Goal: Information Seeking & Learning: Learn about a topic

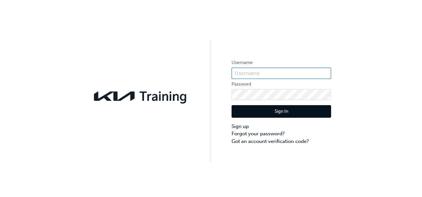
click at [288, 73] on input "text" at bounding box center [282, 73] width 100 height 11
type input "KAU83975B7"
click at [256, 109] on button "Sign In" at bounding box center [282, 111] width 100 height 13
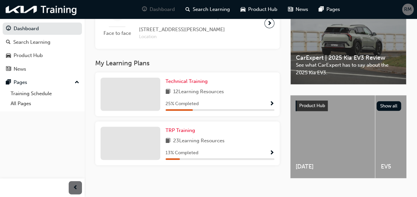
scroll to position [199, 0]
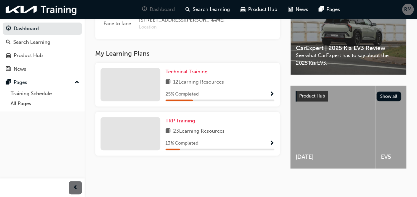
click at [270, 98] on span "Show Progress" at bounding box center [271, 95] width 5 height 6
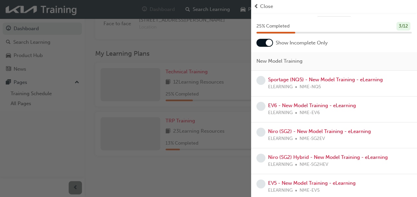
scroll to position [0, 0]
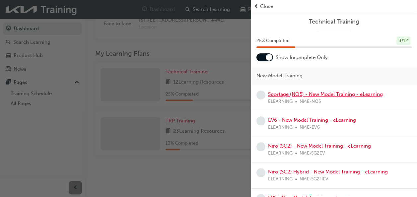
click at [359, 94] on link "Sportage (NQ5) - New Model Training - eLearning" at bounding box center [325, 94] width 115 height 6
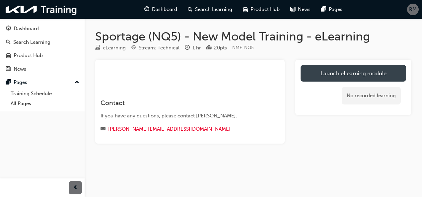
click at [333, 74] on link "Launch eLearning module" at bounding box center [354, 73] width 106 height 17
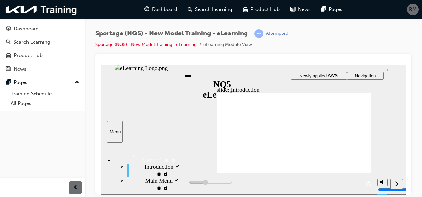
click at [202, 121] on div "slide: Introduction Back to top Playback Speed 2 1.75 1.5" at bounding box center [254, 129] width 306 height 130
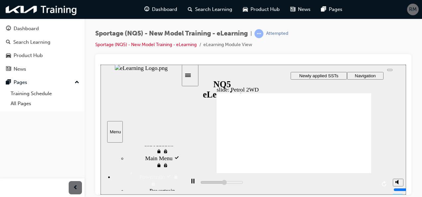
scroll to position [33, 0]
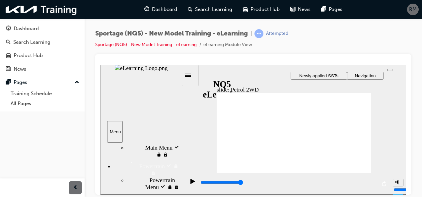
drag, startPoint x: 342, startPoint y: 98, endPoint x: 359, endPoint y: 102, distance: 17.5
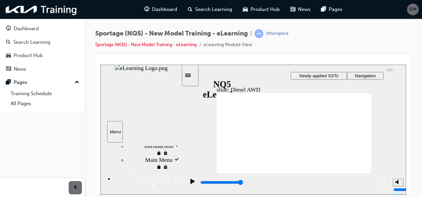
scroll to position [66, 0]
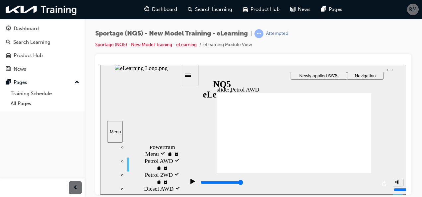
drag, startPoint x: 395, startPoint y: 74, endPoint x: 398, endPoint y: 75, distance: 3.7
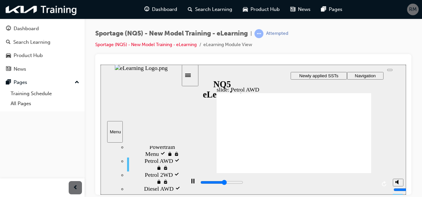
click at [398, 74] on div "slide: Petrol AWD Group 2 Rectangle 1 Continuous Variable Valve Duration Rectan…" at bounding box center [254, 129] width 306 height 130
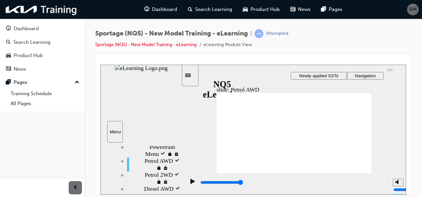
click at [206, 127] on div "slide: Petrol AWD Rectangle 1 Gamma II 1.6 T-GDI + 7DCT + AWD [ SX+, GT-Line ] …" at bounding box center [254, 129] width 306 height 130
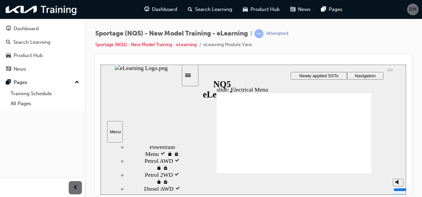
type input "900"
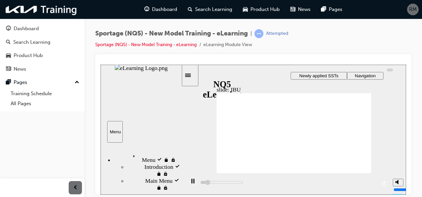
scroll to position [66, 0]
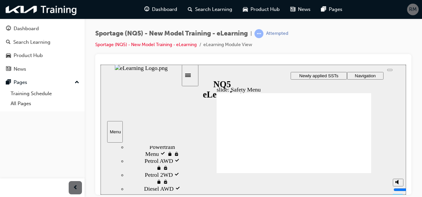
click at [190, 184] on icon "play/pause" at bounding box center [192, 181] width 4 height 5
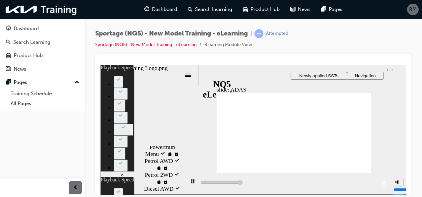
drag, startPoint x: 362, startPoint y: 92, endPoint x: 366, endPoint y: 95, distance: 4.1
type input "19400"
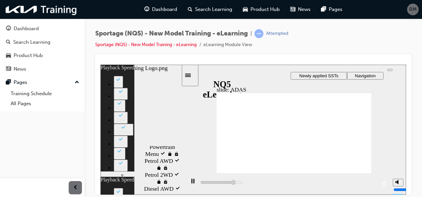
type input "0"
type input "19700"
type input "0"
type input "19800"
type input "0"
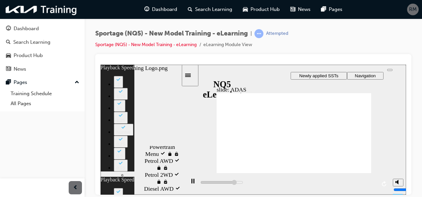
type input "20000"
type input "0"
type input "20200"
type input "1"
type input "20500"
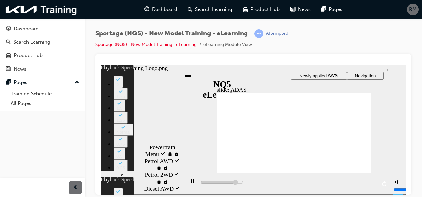
type input "1"
type input "20800"
type input "1"
type input "21000"
type input "2"
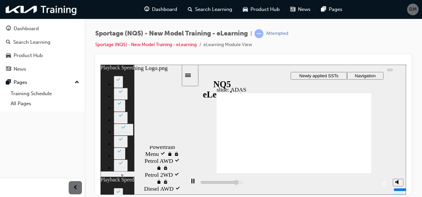
type input "21300"
type input "2"
type input "21600"
type input "2"
type input "21800"
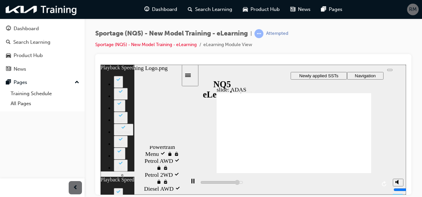
type input "2"
type input "22100"
type input "3"
type input "22400"
type input "3"
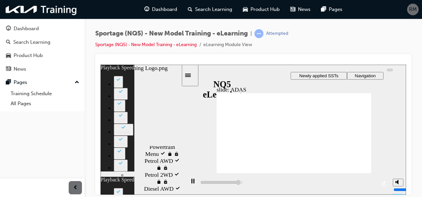
type input "22600"
type input "3"
type input "22900"
type input "3"
type input "23200"
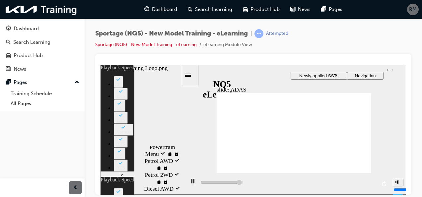
type input "4"
type input "23400"
type input "4"
type input "23700"
type input "4"
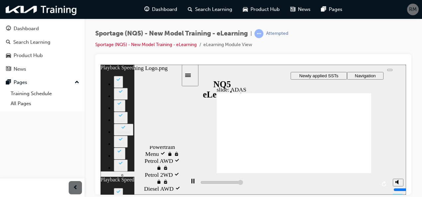
type input "23900"
type input "4"
type input "24000"
type input "19"
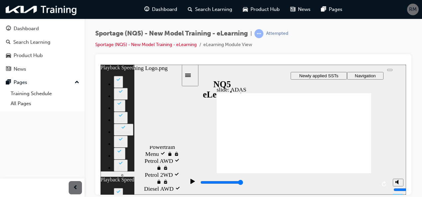
type input "8600"
type input "19"
type input "8800"
type input "19"
type input "9000"
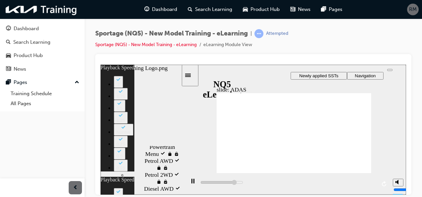
type input "19"
type input "2100"
type input "0"
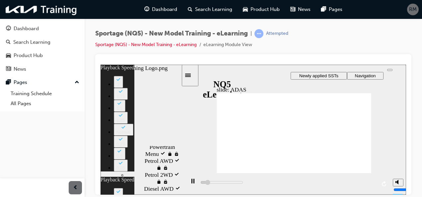
type input "2400"
type input "1"
type input "2500"
type input "1"
type input "2700"
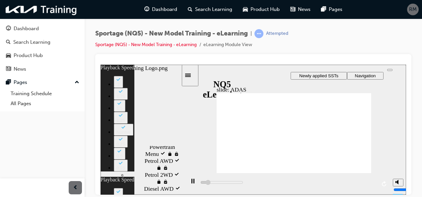
type input "1"
type input "2900"
type input "1"
type input "3200"
type input "1"
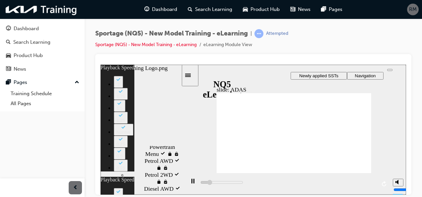
type input "3400"
type input "2"
type input "3700"
type input "2"
type input "4000"
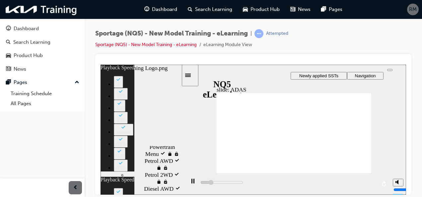
type input "2"
type input "4200"
type input "2"
type input "4500"
type input "3"
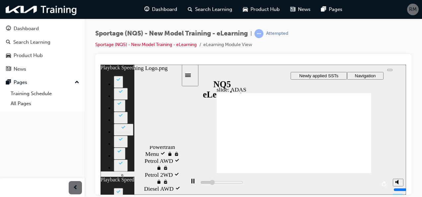
type input "4800"
type input "3"
type input "5000"
type input "3"
type input "5300"
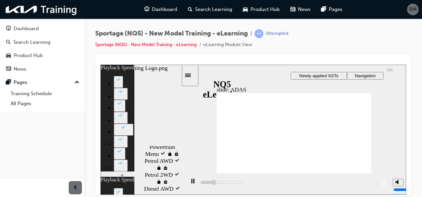
type input "3"
type input "5600"
type input "4"
type input "5800"
type input "4"
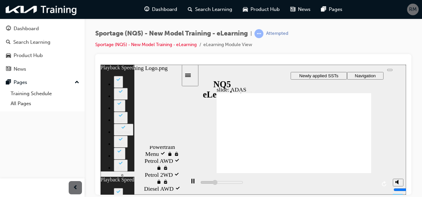
type input "6100"
type input "4"
type input "6400"
type input "5"
type input "6600"
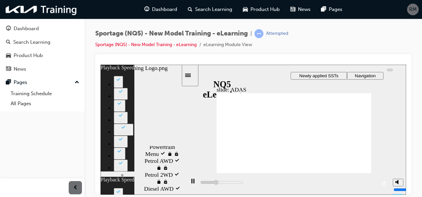
type input "5"
type input "6900"
type input "5"
type input "7200"
type input "5"
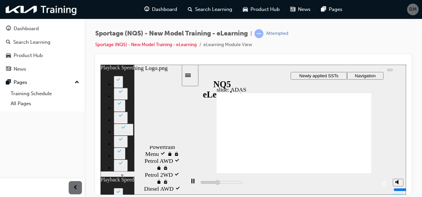
type input "7400"
type input "6"
type input "7700"
type input "6"
type input "8000"
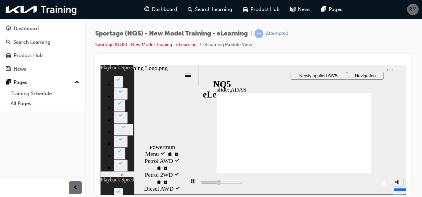
type input "6"
type input "8200"
type input "6"
type input "8500"
type input "7"
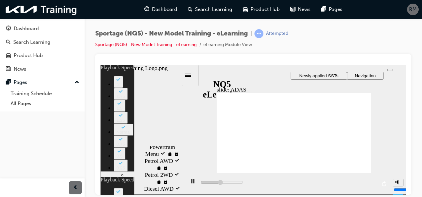
type input "8800"
type input "7"
type input "9000"
type input "7"
type input "9300"
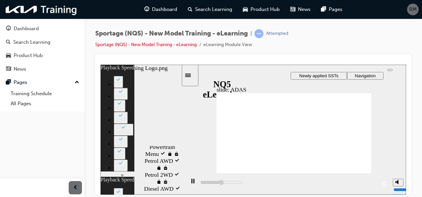
type input "7"
type input "9600"
type input "8"
type input "9800"
type input "8"
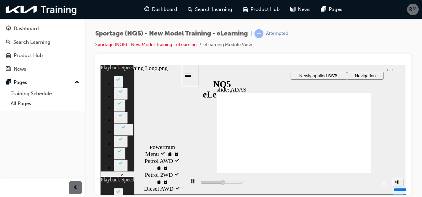
type input "10100"
type input "8"
type input "10400"
type input "9"
type input "10600"
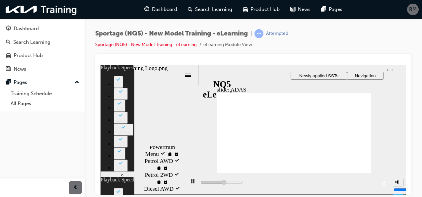
type input "9"
type input "10900"
type input "9"
type input "11200"
type input "9"
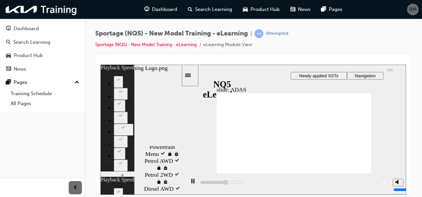
type input "11400"
type input "10"
type input "11700"
type input "10"
type input "11900"
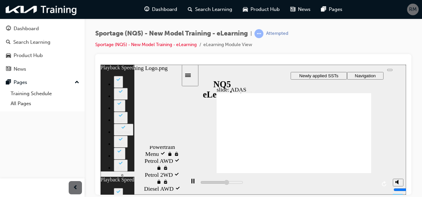
type input "10"
type input "12200"
type input "10"
type input "12500"
type input "11"
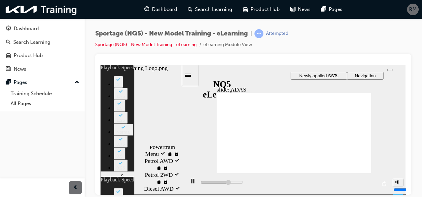
type input "12700"
type input "11"
type input "13000"
type input "11"
type input "13300"
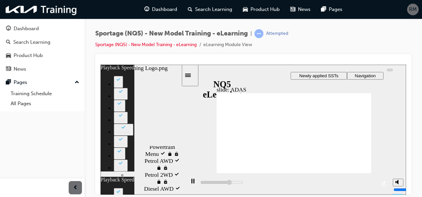
type input "11"
type input "13500"
type input "12"
type input "13800"
type input "12"
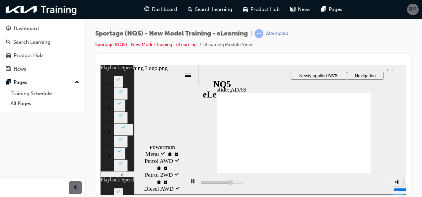
type input "14100"
type input "12"
type input "14300"
type input "12"
type input "14600"
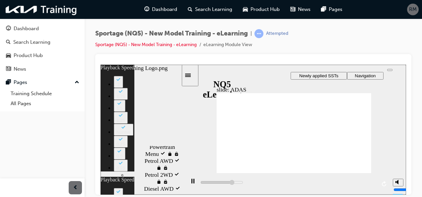
type input "13"
type input "14900"
type input "13"
type input "15100"
type input "13"
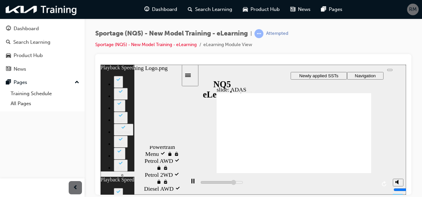
type input "15400"
type input "14"
type input "15700"
type input "14"
type input "15900"
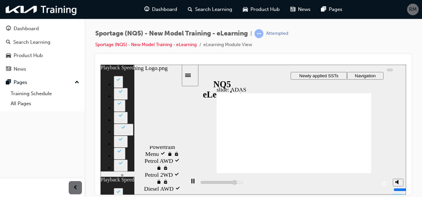
type input "14"
type input "16200"
type input "14"
type input "16500"
type input "15"
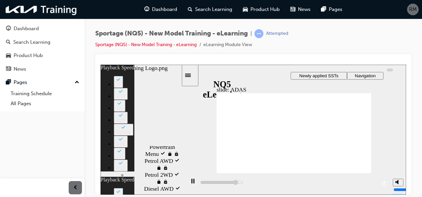
type input "16500"
type input "15"
type input "17700"
type input "0"
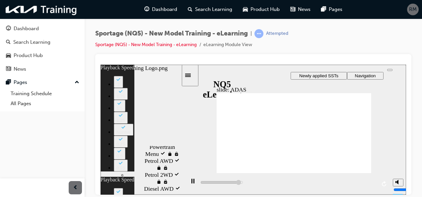
type input "18000"
type input "1"
type input "18200"
type input "1"
type input "18300"
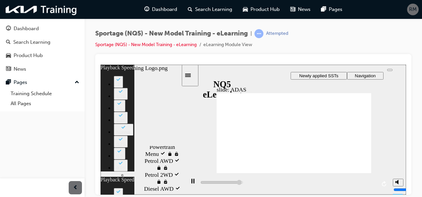
type input "1"
type input "18500"
type input "1"
type input "18800"
type input "1"
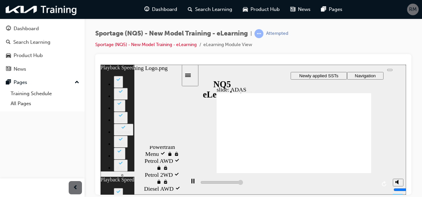
type input "19000"
type input "11"
drag, startPoint x: 362, startPoint y: 92, endPoint x: 373, endPoint y: 95, distance: 11.2
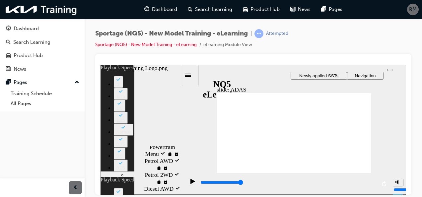
type input "9800"
type input "11"
type input "15"
type input "11"
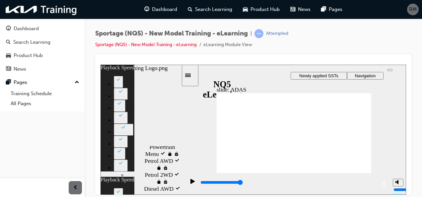
type input "0"
type input "19"
type input "1700"
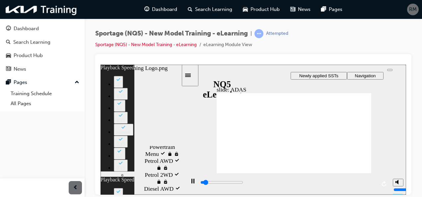
type input "19"
type input "1700"
type input "0"
type input "2000"
type input "0"
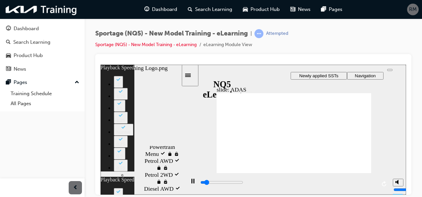
type input "2300"
type input "0"
type input "2500"
type input "1"
type input "2800"
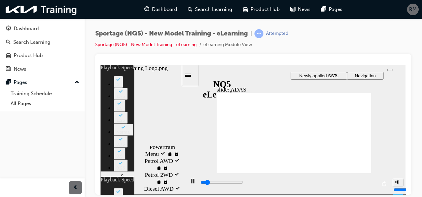
type input "1"
type input "3100"
type input "1"
type input "3300"
type input "1"
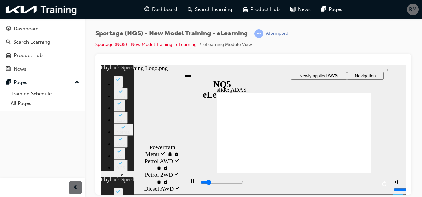
type input "3600"
type input "2"
type input "3700"
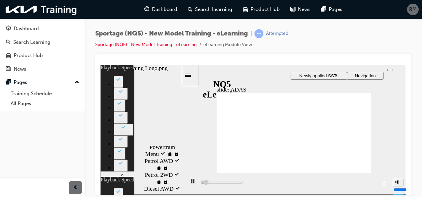
drag, startPoint x: 265, startPoint y: 157, endPoint x: 269, endPoint y: 157, distance: 4.7
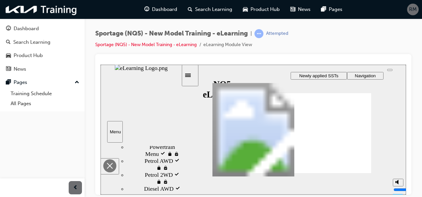
click at [113, 163] on polygon "Close" at bounding box center [110, 166] width 6 height 6
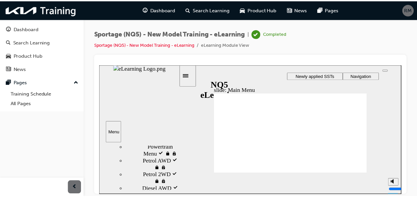
scroll to position [98, 0]
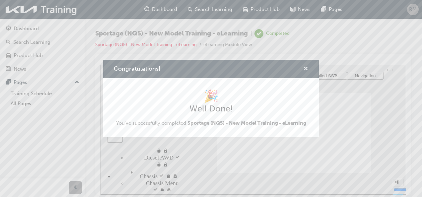
click at [304, 68] on span "cross-icon" at bounding box center [305, 69] width 5 height 6
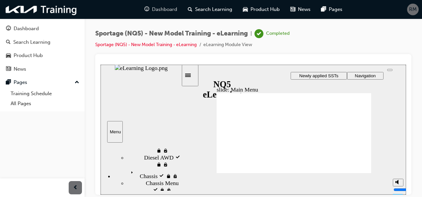
click at [166, 9] on span "Dashboard" at bounding box center [164, 10] width 25 height 8
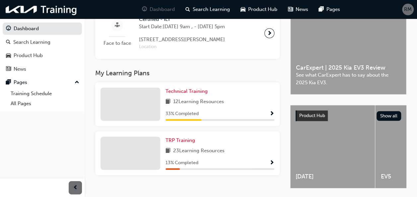
scroll to position [199, 0]
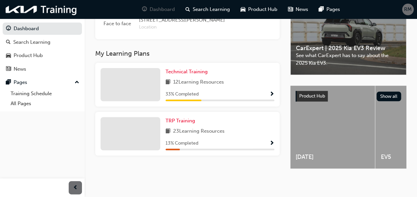
click at [272, 98] on span "Show Progress" at bounding box center [271, 95] width 5 height 6
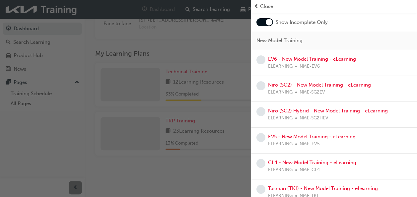
scroll to position [33, 0]
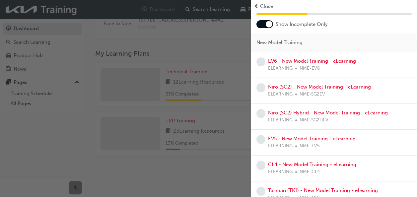
click at [260, 6] on div "Close" at bounding box center [334, 7] width 161 height 8
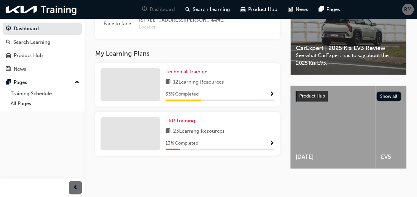
click at [272, 147] on span "Show Progress" at bounding box center [271, 144] width 5 height 6
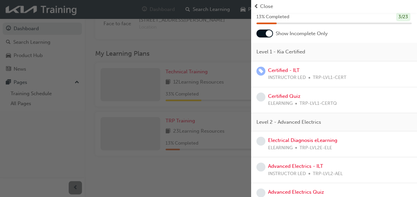
scroll to position [0, 0]
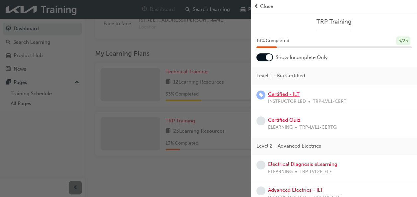
click at [291, 93] on link "Certified - ILT" at bounding box center [284, 94] width 32 height 6
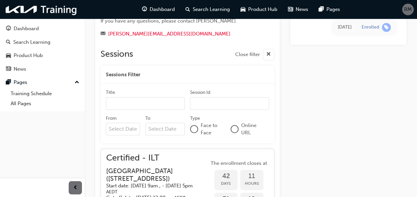
scroll to position [254, 0]
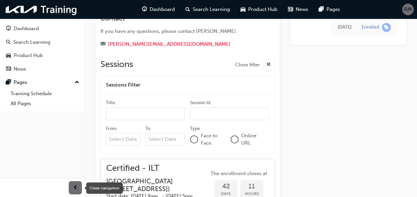
click at [76, 190] on span "prev-icon" at bounding box center [75, 188] width 5 height 8
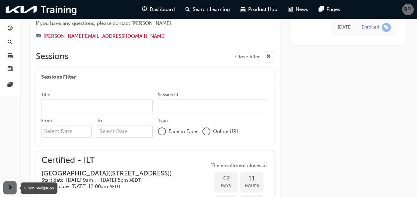
click at [10, 188] on span "next-icon" at bounding box center [10, 188] width 5 height 8
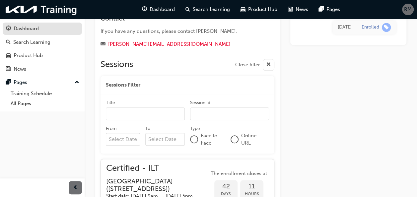
click at [21, 24] on link "Dashboard" at bounding box center [42, 29] width 79 height 12
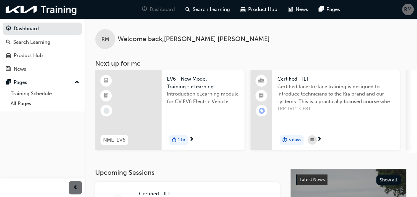
click at [319, 138] on span "next-icon" at bounding box center [319, 140] width 5 height 6
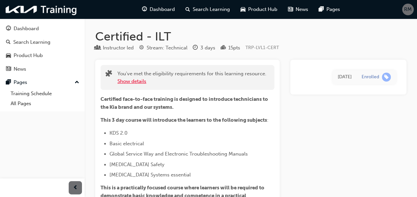
click at [137, 80] on button "Show details" at bounding box center [131, 82] width 29 height 8
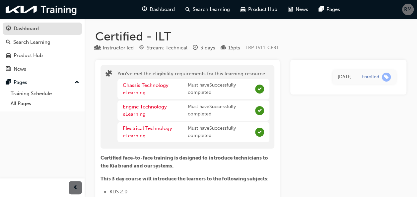
click at [20, 26] on div "Dashboard" at bounding box center [26, 29] width 25 height 8
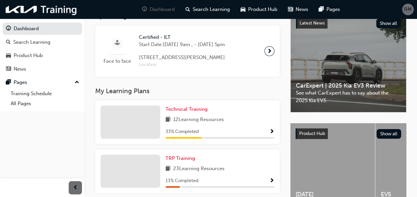
scroll to position [199, 0]
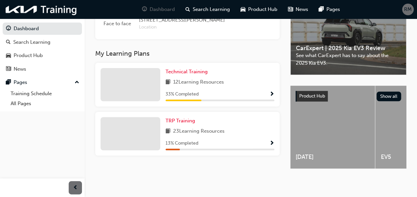
click at [271, 98] on span "Show Progress" at bounding box center [271, 95] width 5 height 6
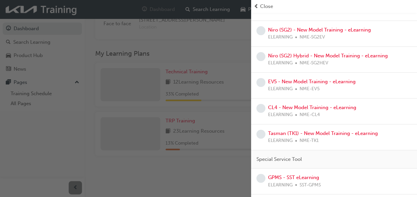
scroll to position [112, 0]
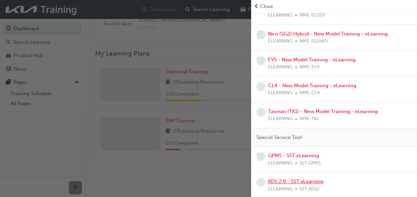
click at [307, 180] on link "KDS 2.0 - SST eLearning" at bounding box center [295, 182] width 55 height 6
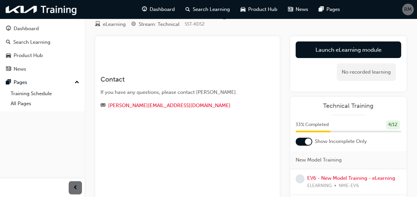
scroll to position [33, 0]
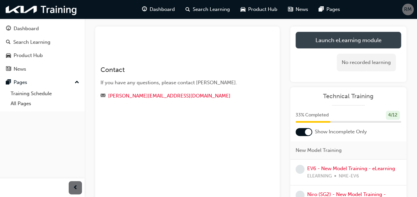
click at [358, 45] on link "Launch eLearning module" at bounding box center [349, 40] width 106 height 17
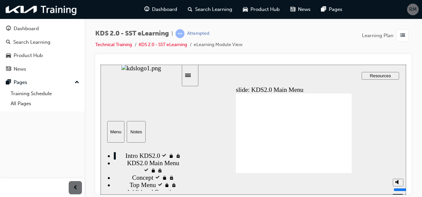
click at [143, 171] on span "KDS2.0 Main Menu locked" at bounding box center [154, 166] width 54 height 15
click at [195, 76] on icon "Sidebar Toggle" at bounding box center [190, 75] width 10 height 4
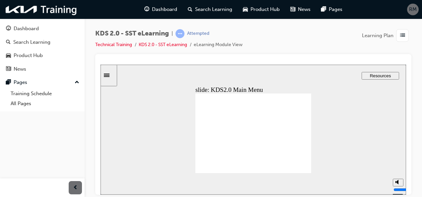
click at [110, 74] on icon "Sidebar Toggle" at bounding box center [107, 74] width 6 height 3
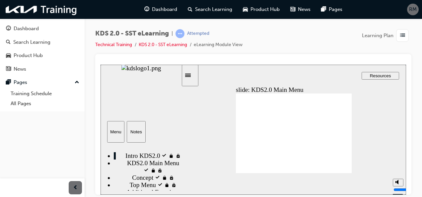
click at [130, 152] on div "Intro KDS2.0 visited Intro KDS2.0" at bounding box center [147, 155] width 67 height 7
click at [195, 77] on icon "Sidebar Toggle" at bounding box center [190, 75] width 10 height 4
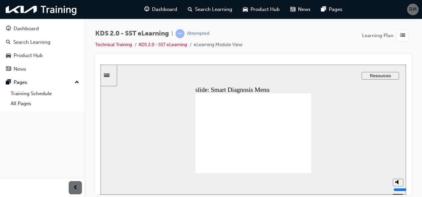
click at [113, 182] on div "play/pause" at bounding box center [111, 184] width 11 height 11
click at [112, 183] on icon "play/pause" at bounding box center [111, 181] width 5 height 5
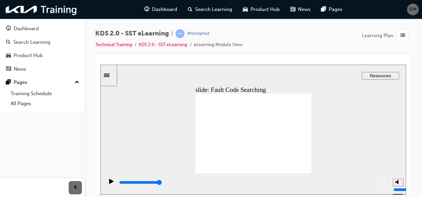
click at [110, 182] on icon "play/pause" at bounding box center [111, 181] width 3 height 5
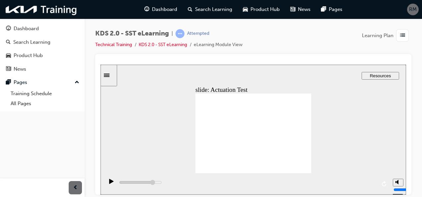
click at [109, 184] on icon "play/pause" at bounding box center [111, 181] width 4 height 5
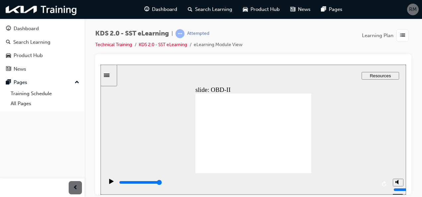
click at [142, 138] on div "slide: Additional Functions Rectangle 1 Main Menu Main Menu Back to top Playbac…" at bounding box center [254, 129] width 306 height 130
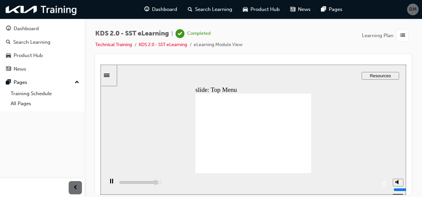
type input "68700"
type input "75800"
drag, startPoint x: 299, startPoint y: 165, endPoint x: 320, endPoint y: 176, distance: 23.4
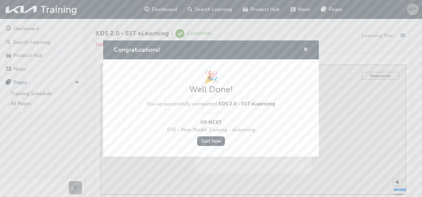
click at [308, 49] on span "cross-icon" at bounding box center [305, 50] width 5 height 6
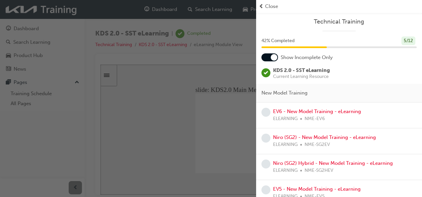
click at [264, 7] on div "Close" at bounding box center [339, 7] width 161 height 8
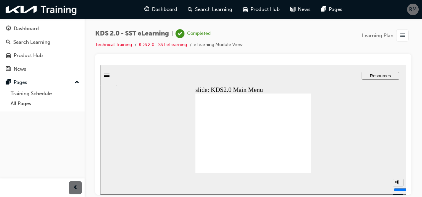
click at [401, 35] on span "list-icon" at bounding box center [402, 36] width 5 height 8
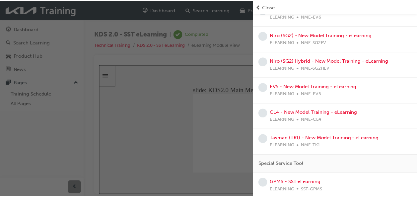
scroll to position [104, 0]
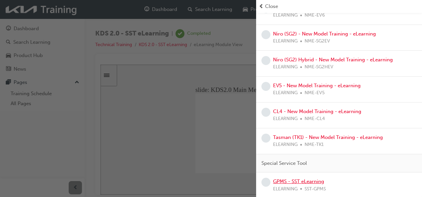
click at [318, 181] on link "GPMS - SST eLearning" at bounding box center [298, 182] width 51 height 6
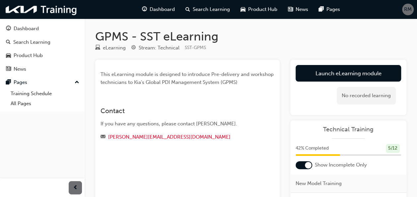
click at [407, 10] on span "RM" at bounding box center [408, 10] width 8 height 8
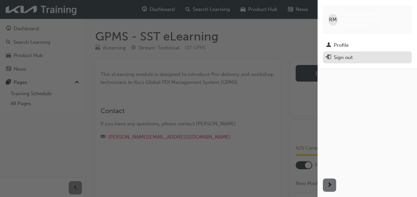
click at [345, 54] on div "Sign out" at bounding box center [343, 58] width 19 height 8
